Goal: Task Accomplishment & Management: Manage account settings

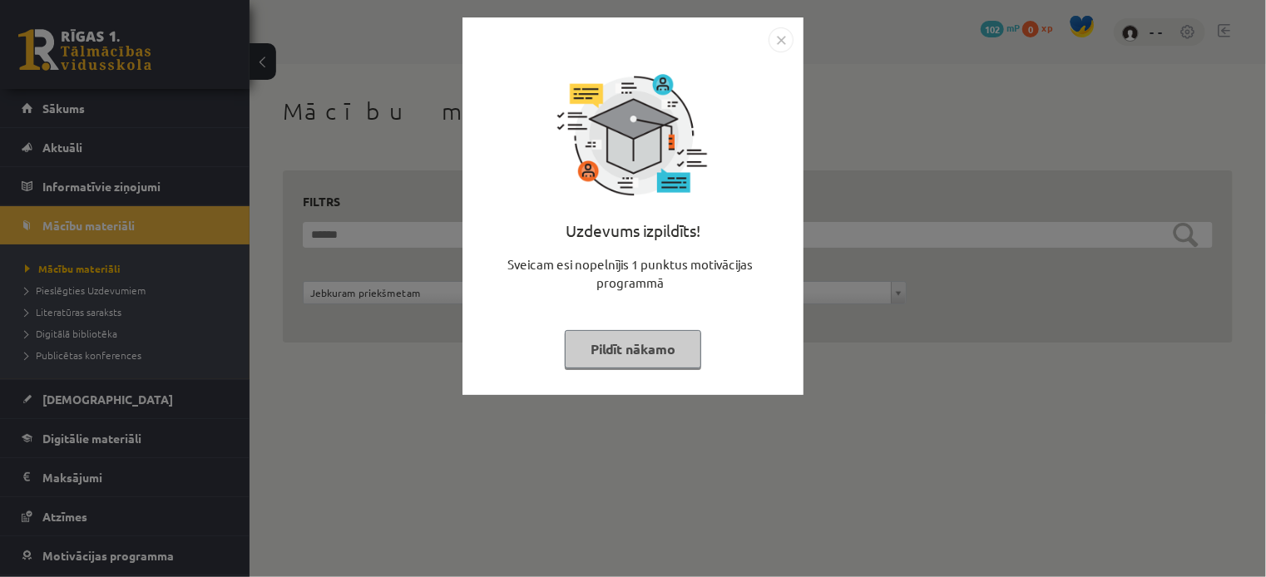
click at [779, 40] on img "Close" at bounding box center [781, 39] width 25 height 25
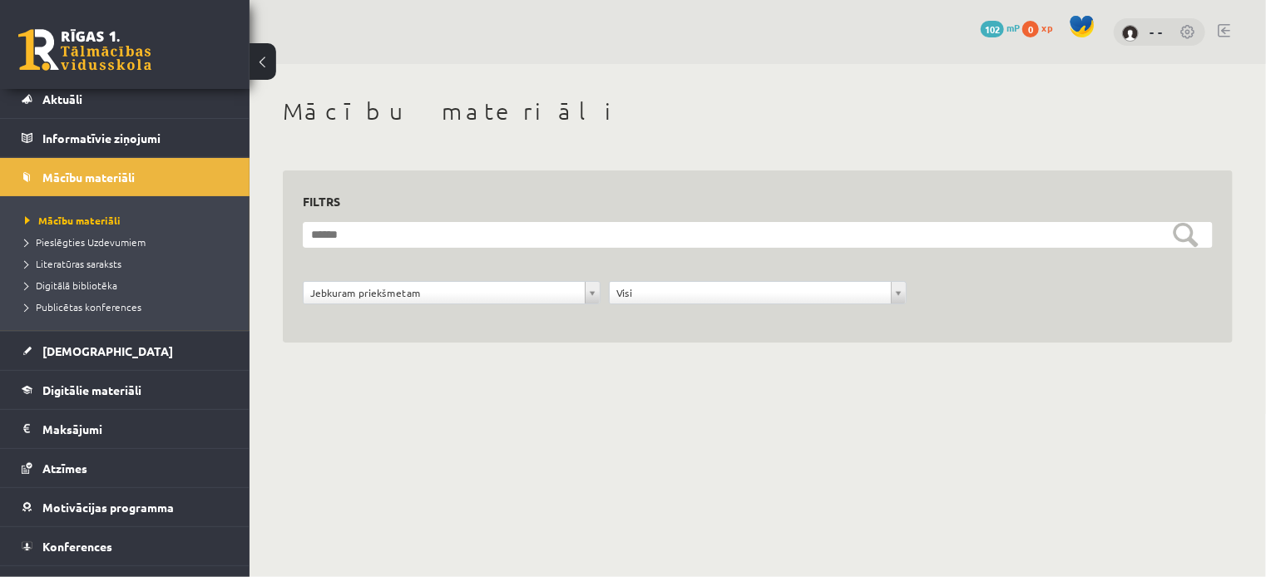
scroll to position [74, 0]
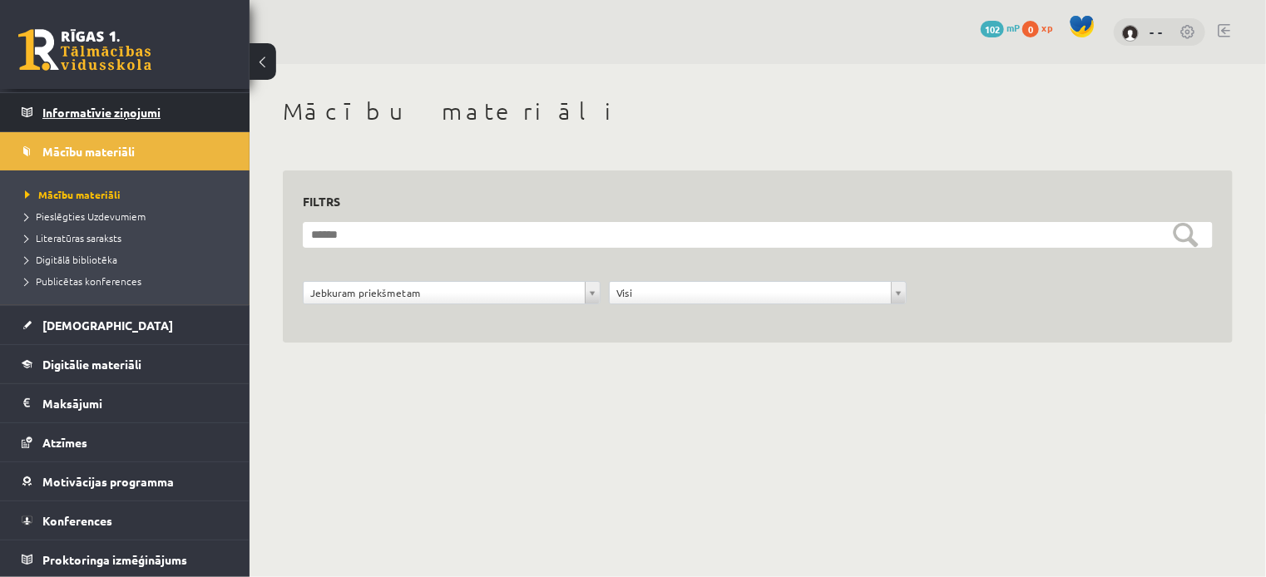
click at [120, 118] on legend "Informatīvie ziņojumi 0" at bounding box center [135, 112] width 186 height 38
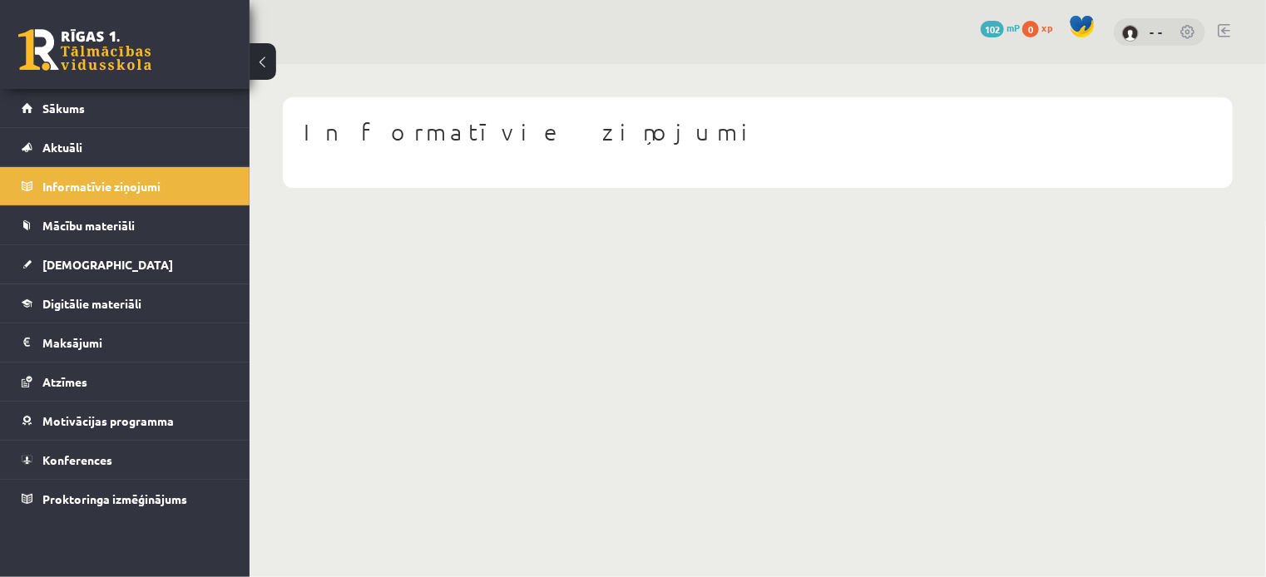
click at [1145, 29] on div "- -" at bounding box center [1160, 32] width 92 height 28
click at [1150, 29] on div "- -" at bounding box center [1160, 32] width 92 height 28
click at [1160, 33] on link "- -" at bounding box center [1156, 31] width 13 height 17
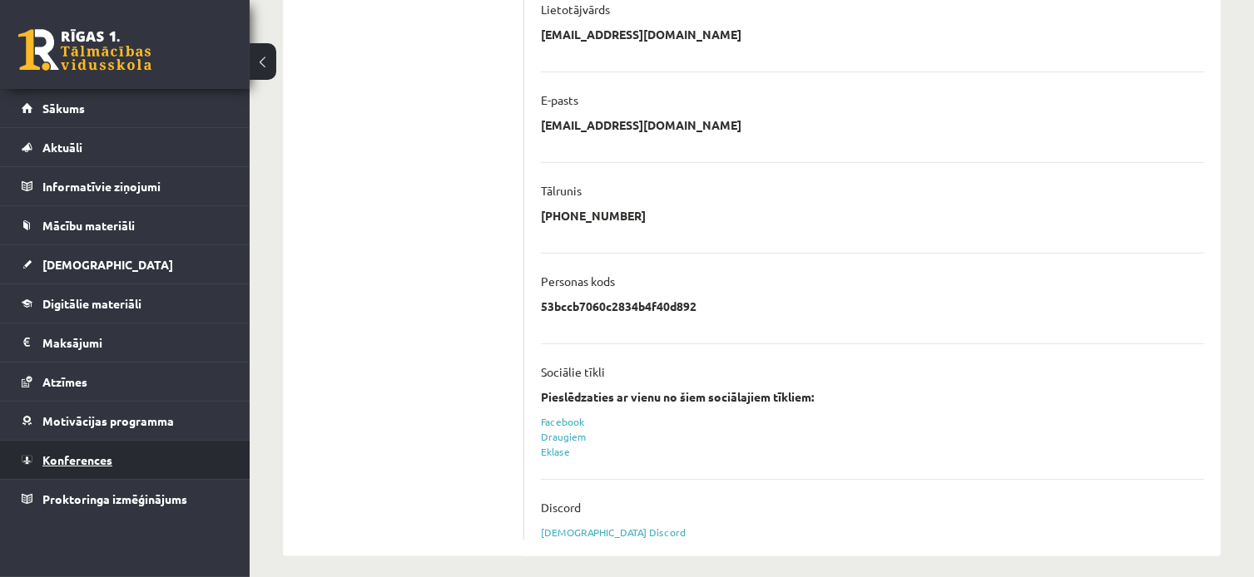
scroll to position [425, 0]
